Goal: Task Accomplishment & Management: Manage account settings

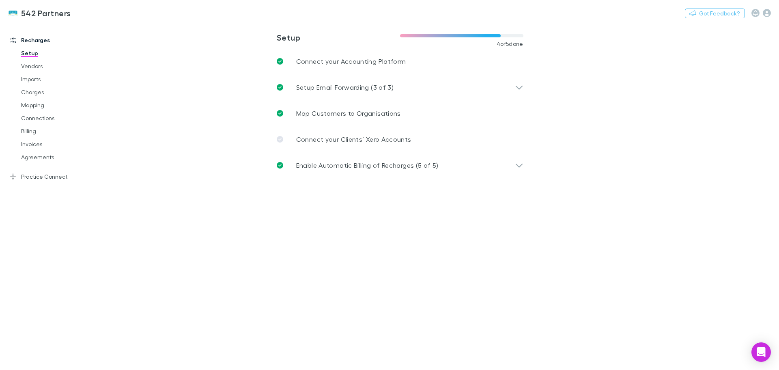
click at [39, 155] on link "Agreements" at bounding box center [61, 156] width 97 height 13
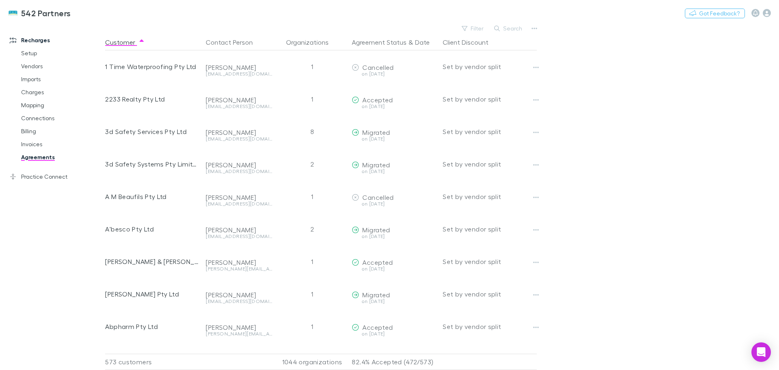
click at [504, 25] on button "Search" at bounding box center [508, 29] width 37 height 10
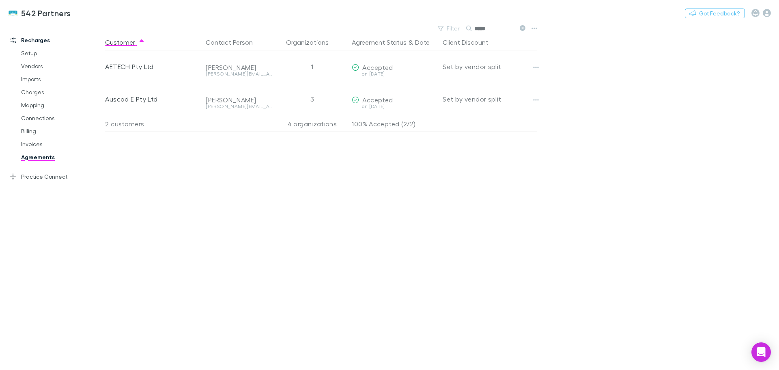
type input "*****"
click at [539, 30] on button "button" at bounding box center [534, 28] width 11 height 11
click at [592, 84] on div at bounding box center [389, 185] width 779 height 370
click at [532, 28] on icon "button" at bounding box center [535, 29] width 6 height 2
drag, startPoint x: 636, startPoint y: 75, endPoint x: 630, endPoint y: 73, distance: 6.4
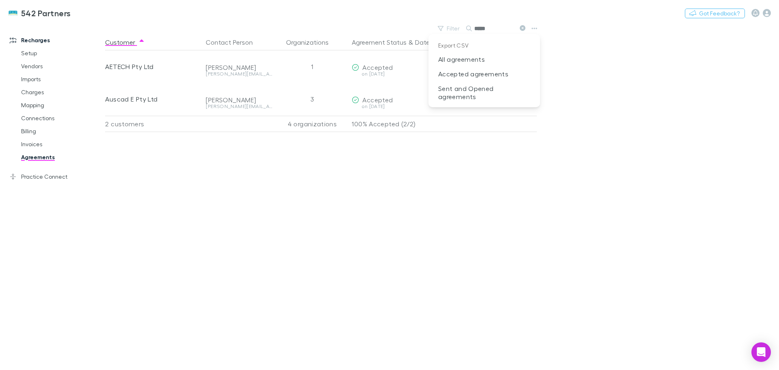
click at [635, 74] on div at bounding box center [389, 185] width 779 height 370
click at [260, 178] on div "Customer Contact Person Organizations Agreement Status & Date Client Discount A…" at bounding box center [328, 201] width 446 height 335
click at [540, 64] on button "button" at bounding box center [535, 67] width 11 height 11
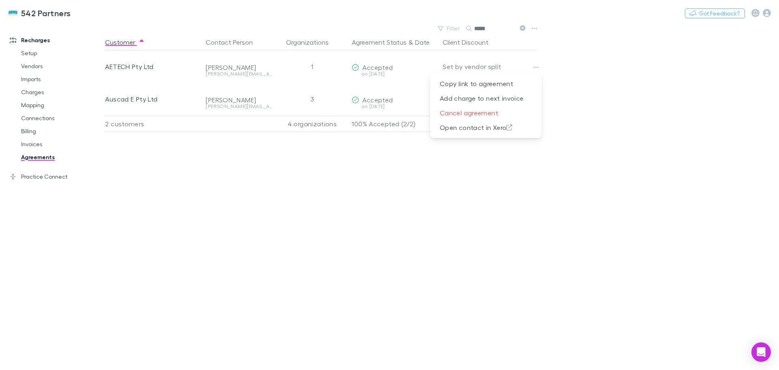
drag, startPoint x: 395, startPoint y: 175, endPoint x: 383, endPoint y: 174, distance: 12.7
click at [392, 174] on div at bounding box center [389, 185] width 779 height 370
click at [25, 103] on link "Mapping" at bounding box center [61, 105] width 97 height 13
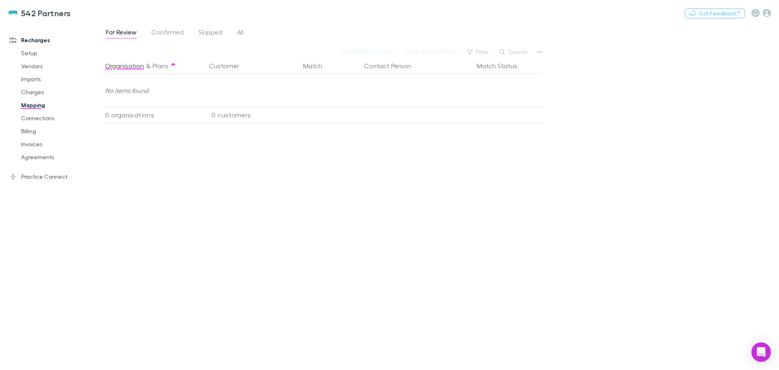
click at [541, 49] on icon "button" at bounding box center [540, 52] width 6 height 6
click at [517, 138] on p "Re-sync contacts" at bounding box center [490, 133] width 112 height 15
click at [509, 52] on button "Search" at bounding box center [513, 52] width 37 height 10
type input "*****"
click at [232, 32] on div "For Review Confirmed Skipped All" at bounding box center [178, 33] width 146 height 13
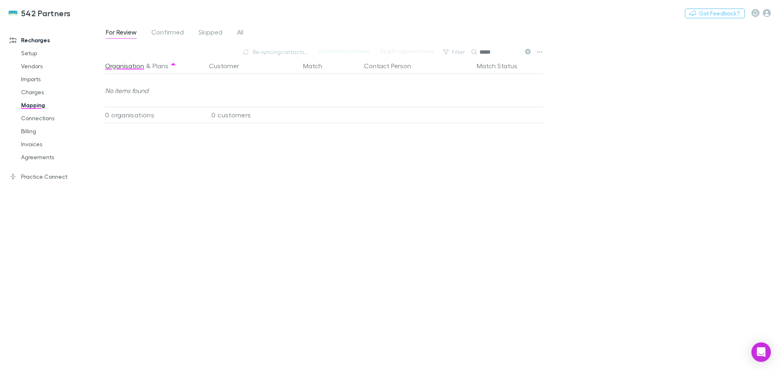
click at [249, 30] on div "For Review Confirmed Skipped All" at bounding box center [178, 33] width 146 height 13
click at [239, 32] on span "All" at bounding box center [240, 33] width 6 height 11
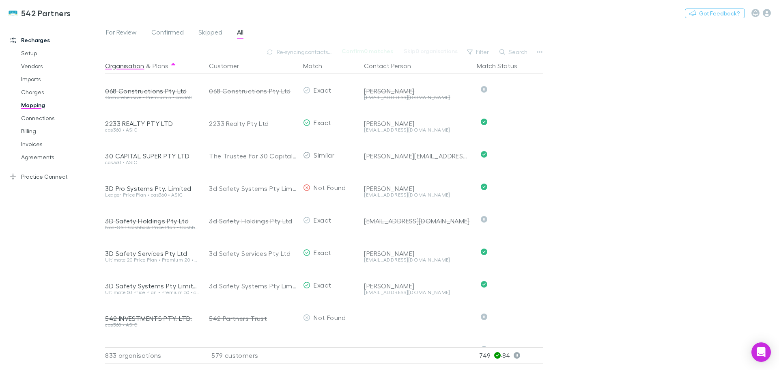
click at [516, 53] on button "Search" at bounding box center [513, 52] width 37 height 10
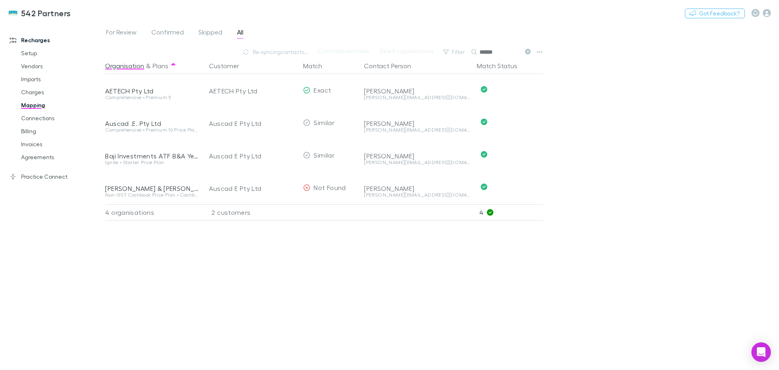
click at [613, 172] on div "For Review Confirmed Skipped All Re-syncing contacts... Confirm 0 matches Skip …" at bounding box center [442, 196] width 674 height 347
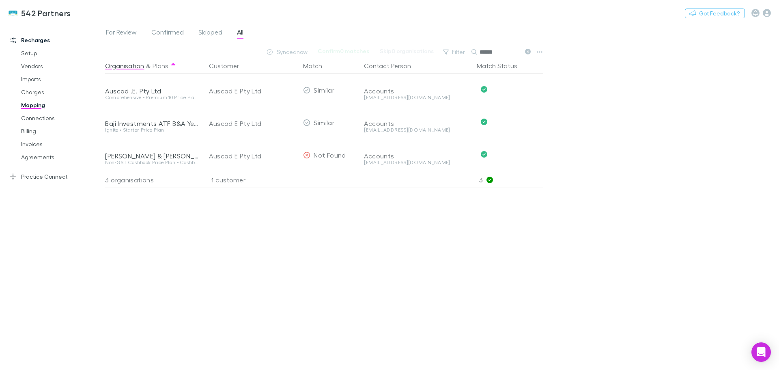
click at [193, 243] on div "Organisation & Plans Customer Match Contact Person Match Status Auscad .E. Pty …" at bounding box center [325, 210] width 440 height 305
drag, startPoint x: 501, startPoint y: 55, endPoint x: 483, endPoint y: 53, distance: 18.7
click at [483, 53] on input "******" at bounding box center [499, 51] width 41 height 11
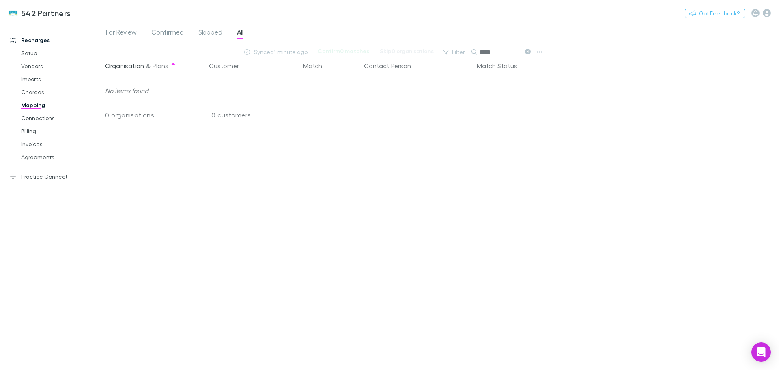
click at [484, 53] on input "*****" at bounding box center [499, 51] width 41 height 11
type input "******"
click at [233, 186] on div "Organisation & Plans Customer Match Contact Person Match Status AETECH Pty Ltd …" at bounding box center [325, 210] width 440 height 305
